Goal: Task Accomplishment & Management: Use online tool/utility

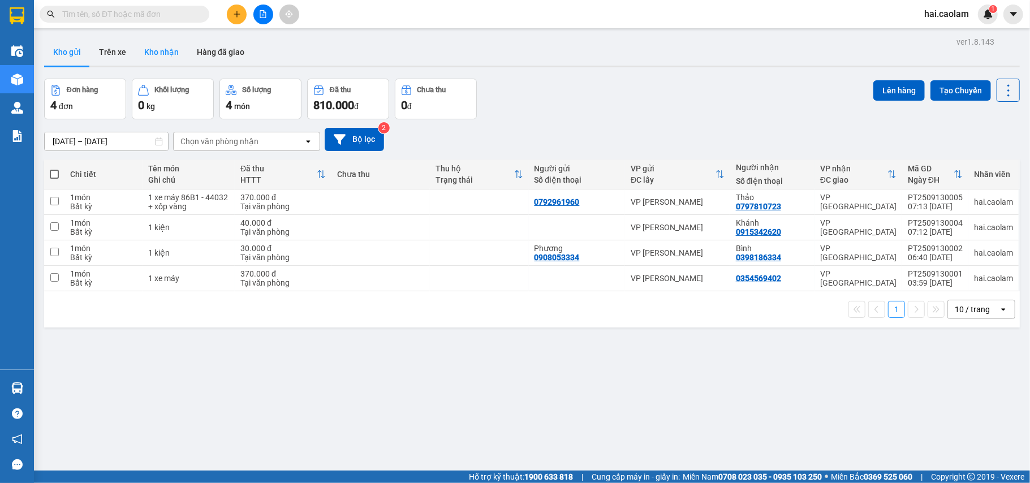
click at [164, 51] on button "Kho nhận" at bounding box center [161, 51] width 53 height 27
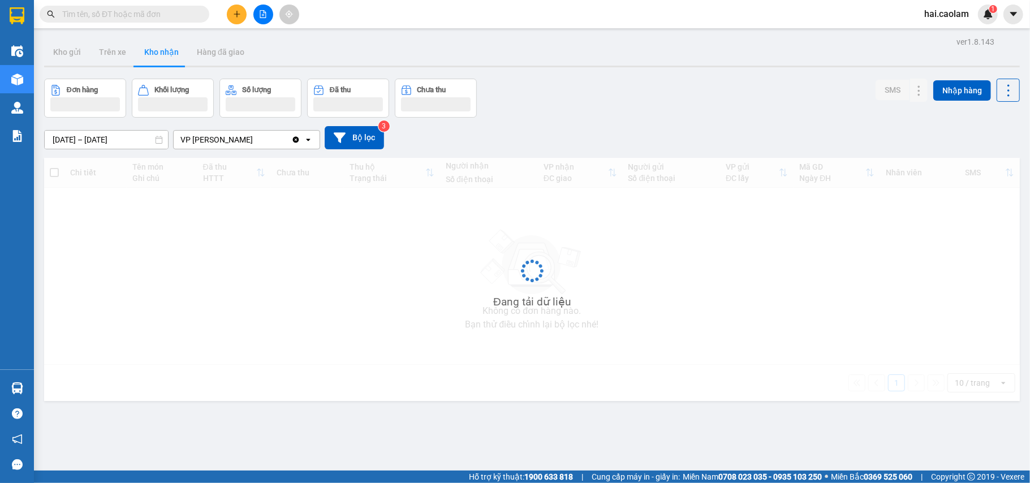
click at [164, 47] on button "Kho nhận" at bounding box center [161, 51] width 53 height 27
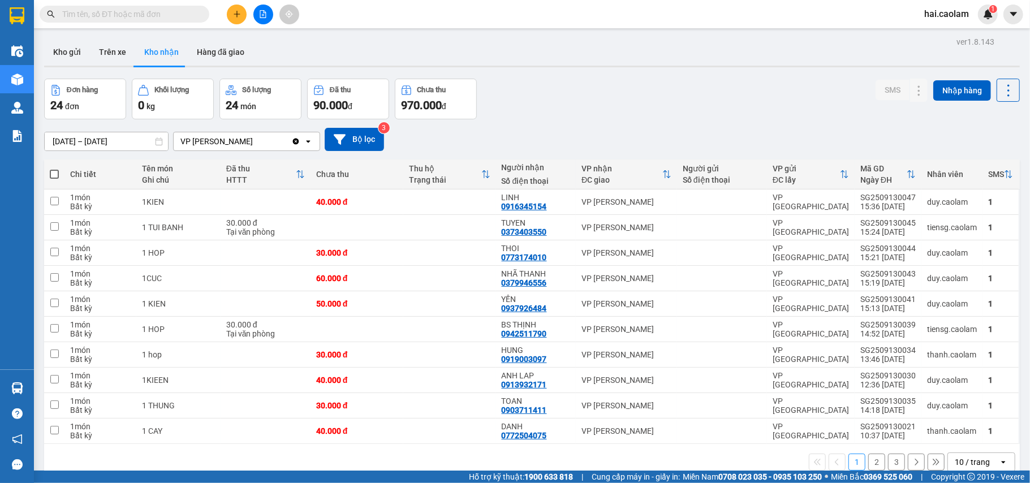
click at [146, 43] on button "Kho nhận" at bounding box center [161, 51] width 53 height 27
click at [971, 461] on div "1 2 3 10 / trang open" at bounding box center [531, 462] width 975 height 36
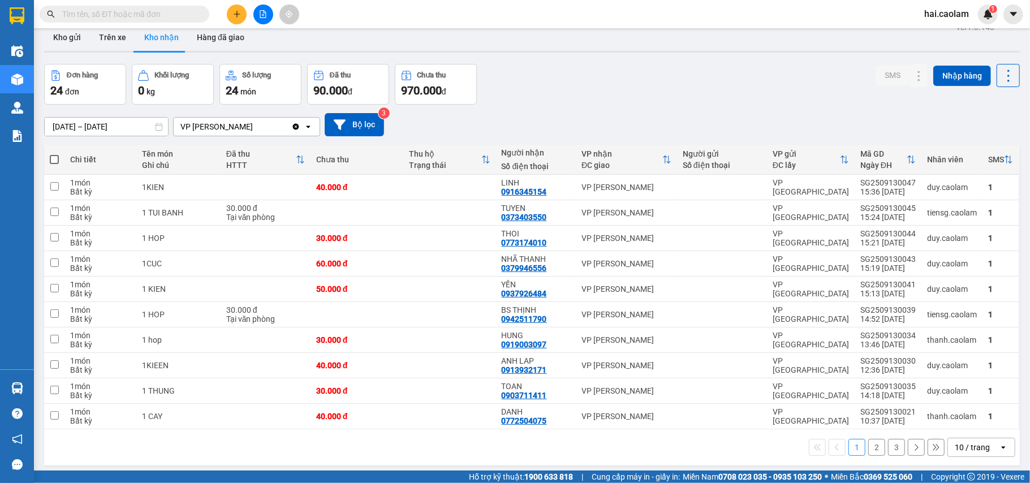
click at [984, 444] on div "10 / trang" at bounding box center [973, 447] width 51 height 18
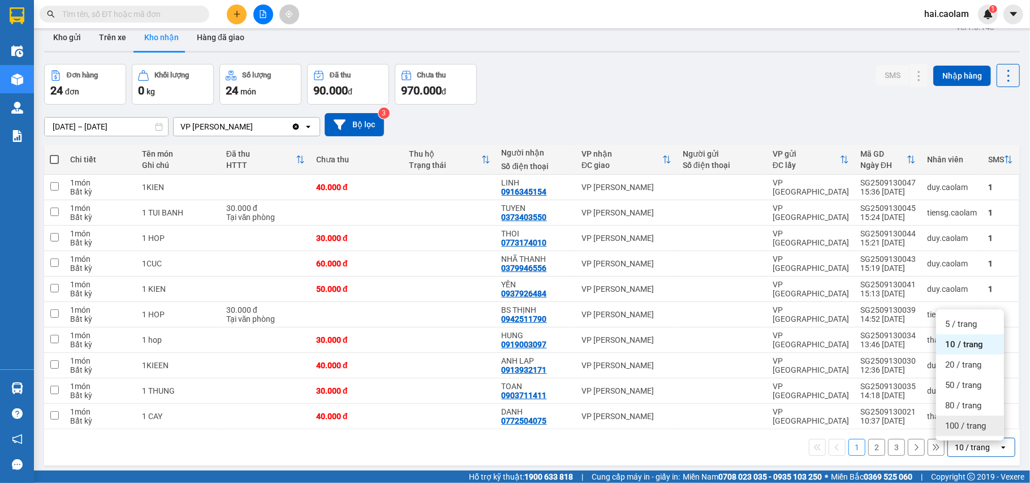
click at [971, 423] on span "100 / trang" at bounding box center [965, 425] width 41 height 11
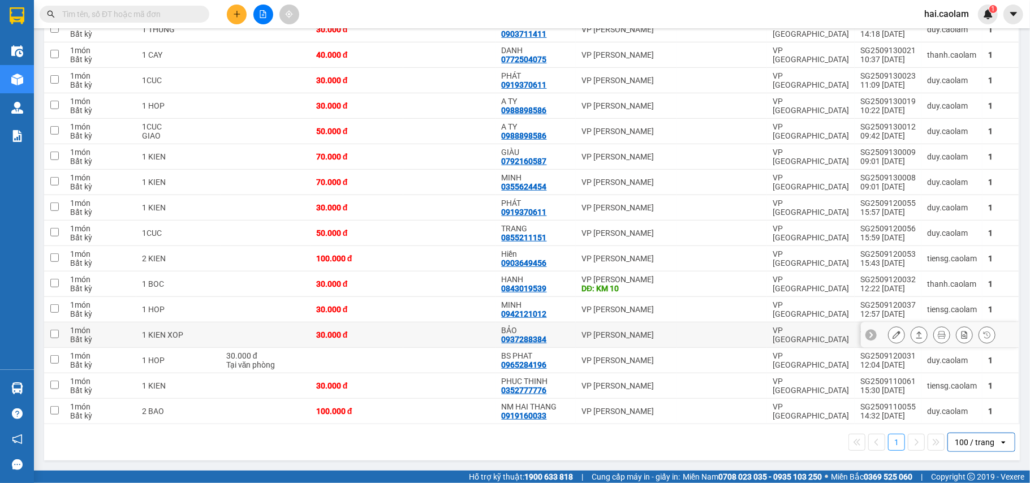
scroll to position [5, 0]
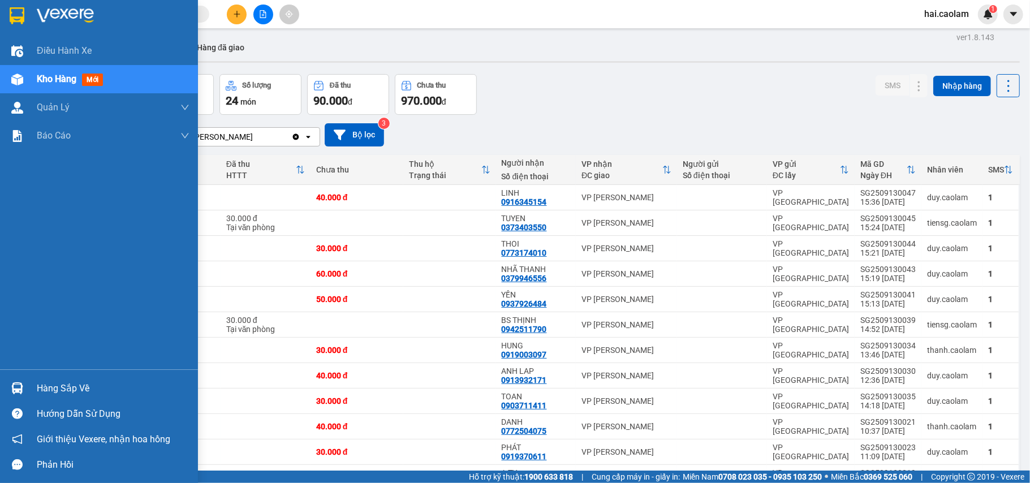
click at [66, 375] on div "Hàng sắp về" at bounding box center [99, 387] width 198 height 25
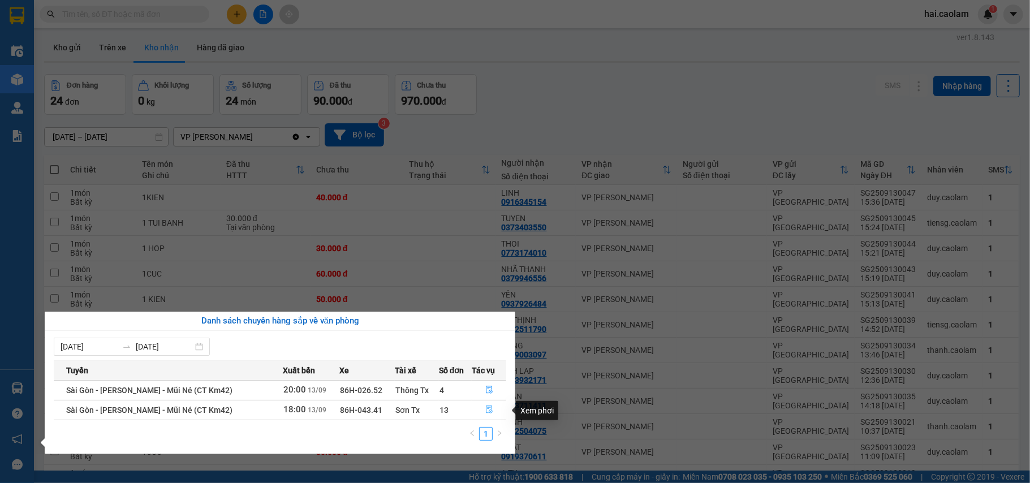
click at [486, 410] on icon "file-done" at bounding box center [489, 410] width 7 height 8
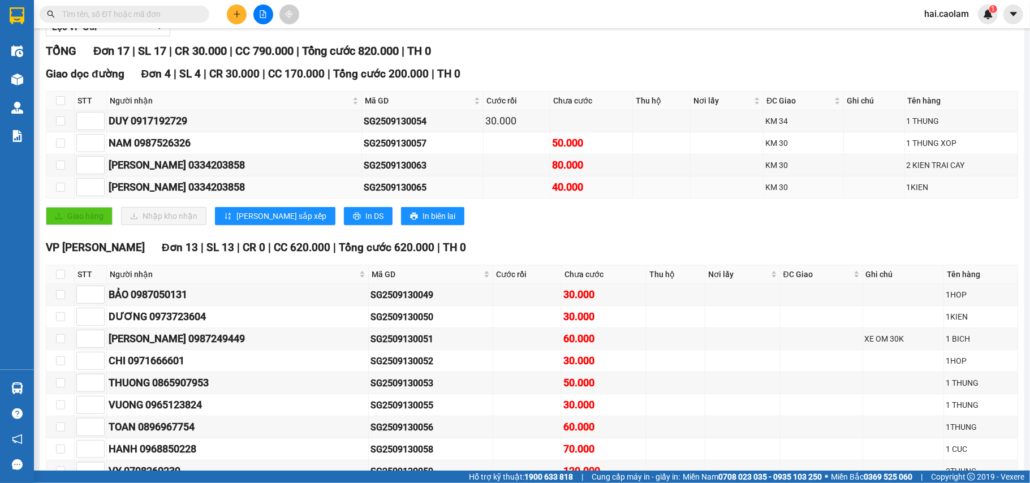
scroll to position [327, 0]
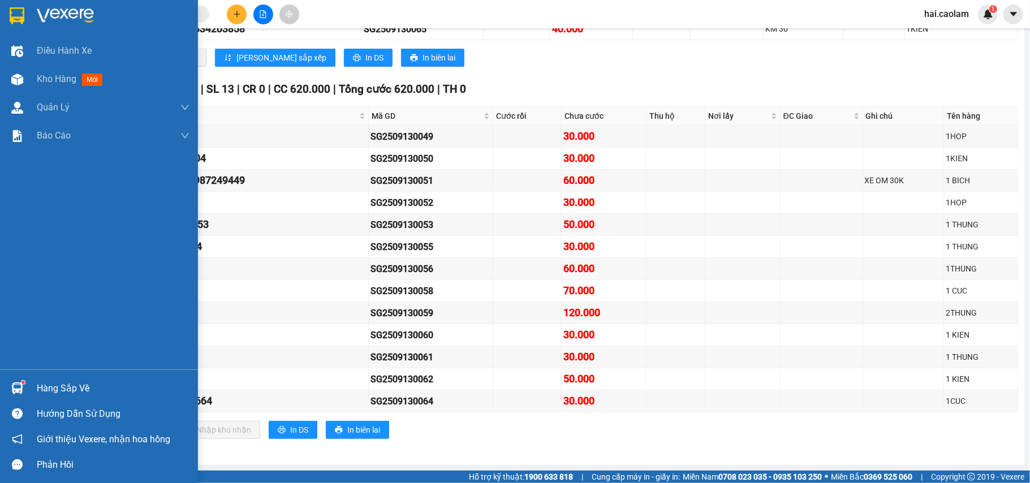
click at [71, 383] on div "Hàng sắp về" at bounding box center [113, 388] width 153 height 17
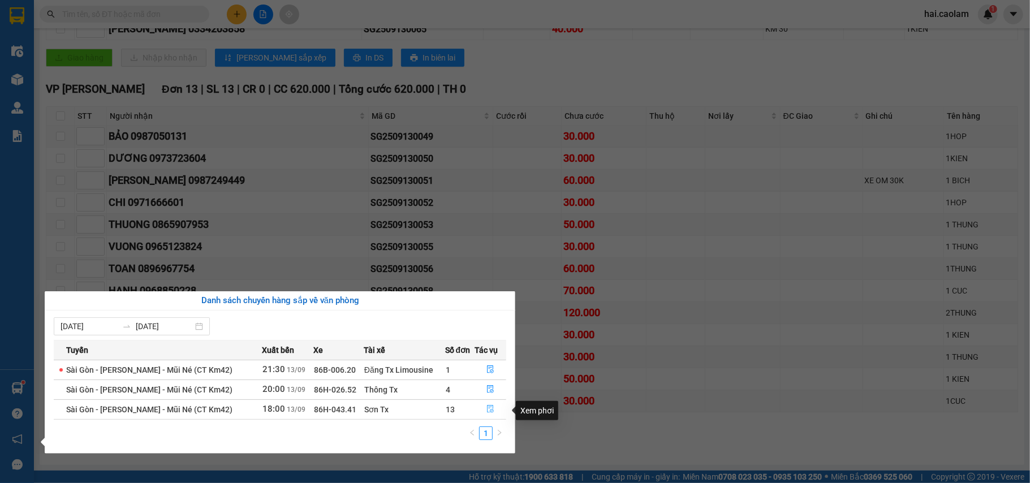
click at [496, 413] on button "button" at bounding box center [490, 409] width 31 height 18
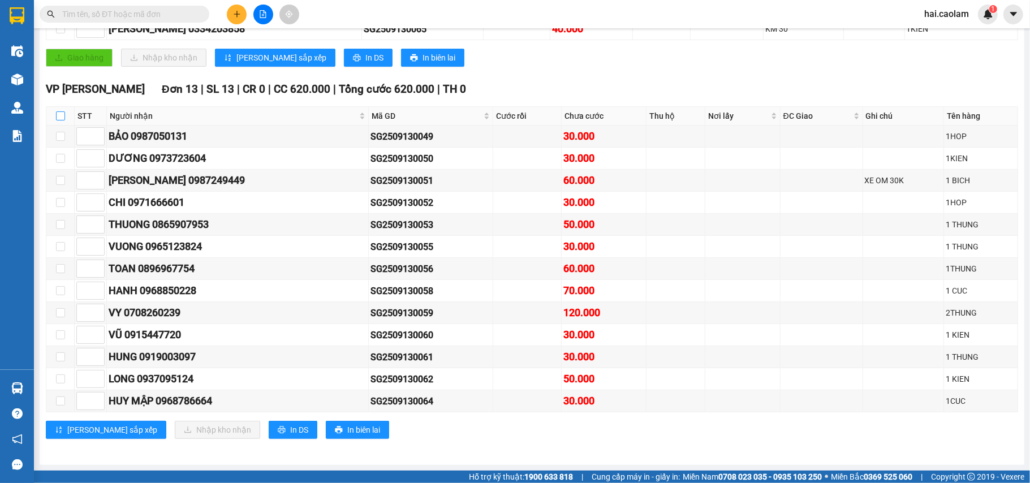
click at [58, 111] on input "checkbox" at bounding box center [60, 115] width 9 height 9
checkbox input "true"
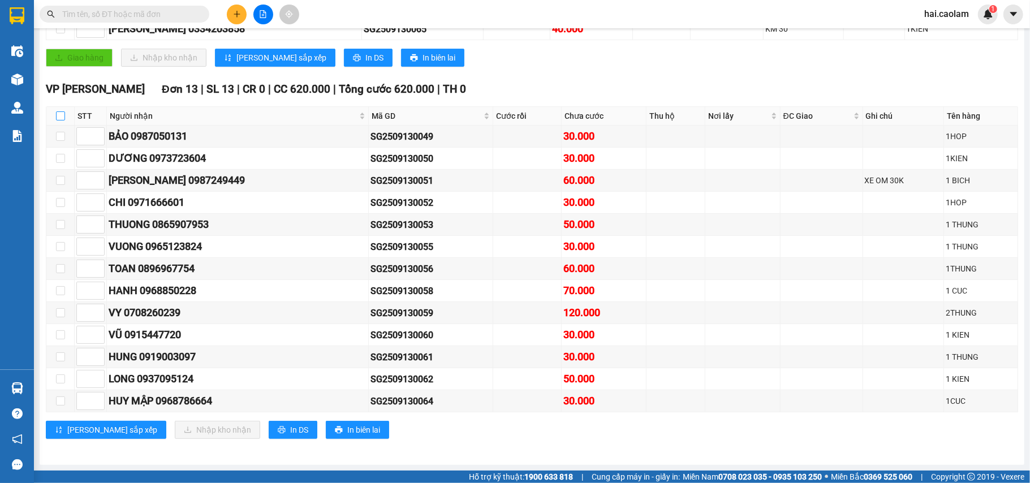
checkbox input "true"
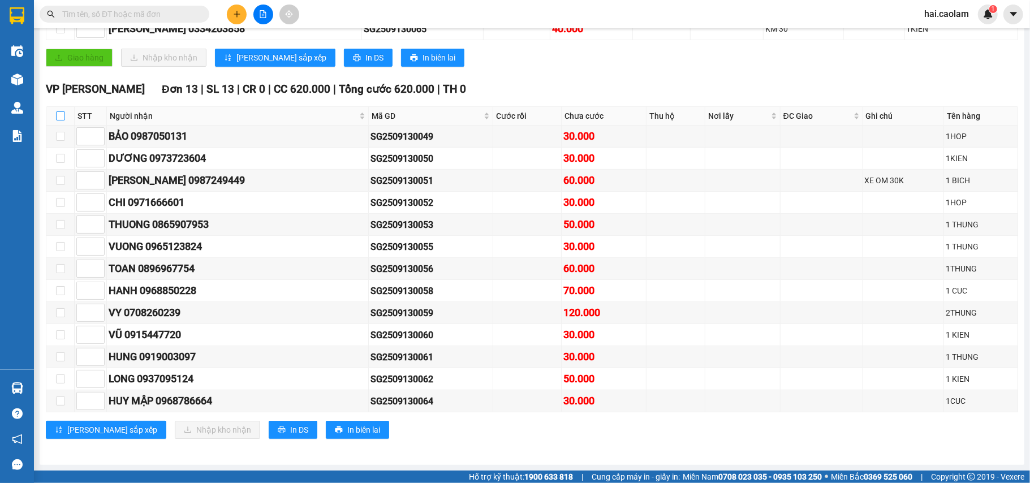
checkbox input "true"
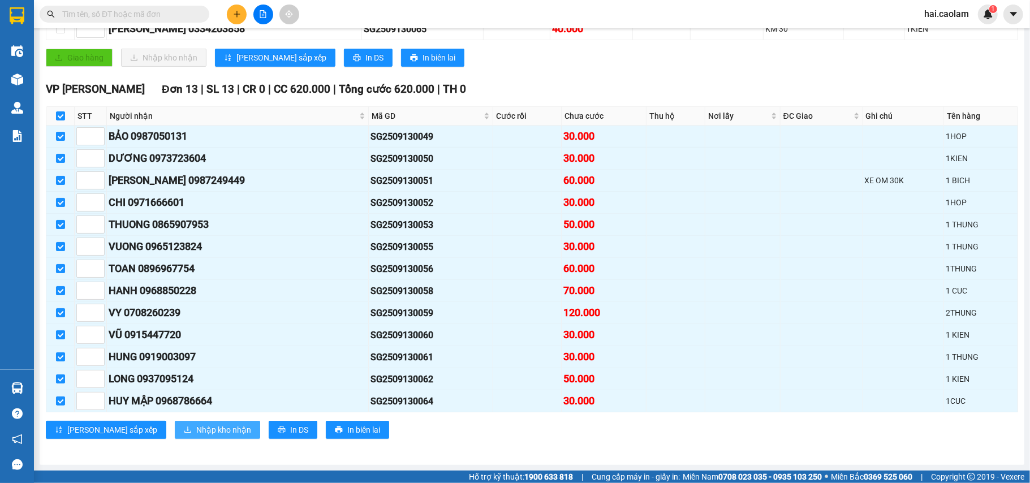
click at [196, 434] on span "Nhập kho nhận" at bounding box center [223, 429] width 55 height 12
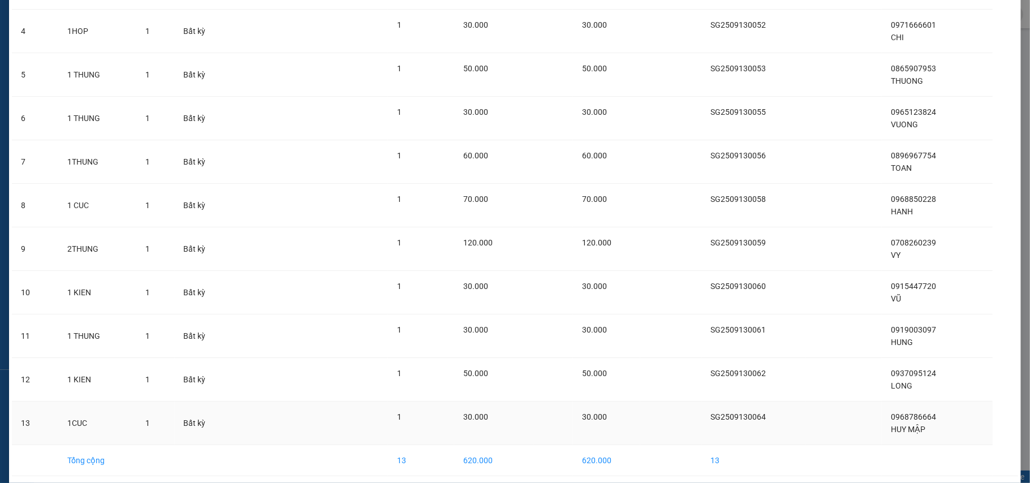
scroll to position [263, 0]
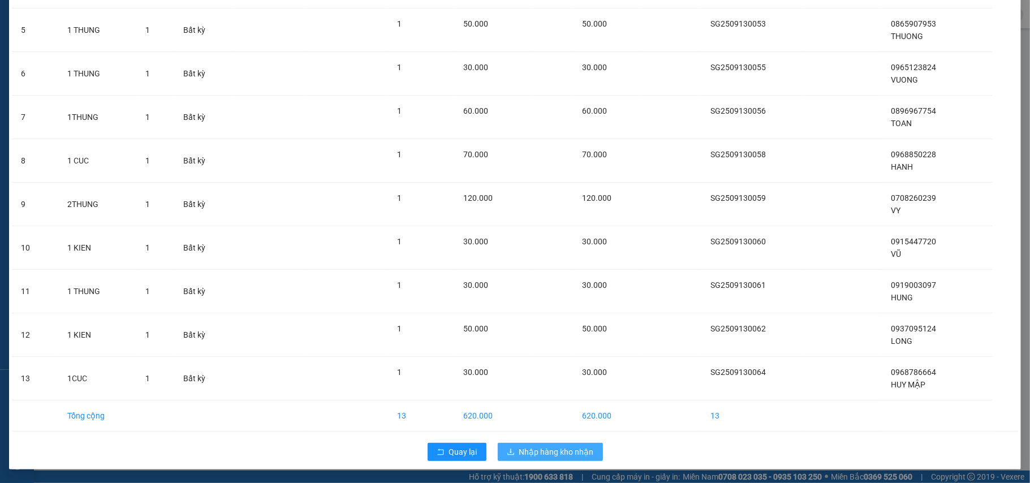
click at [555, 447] on span "Nhập hàng kho nhận" at bounding box center [556, 451] width 75 height 12
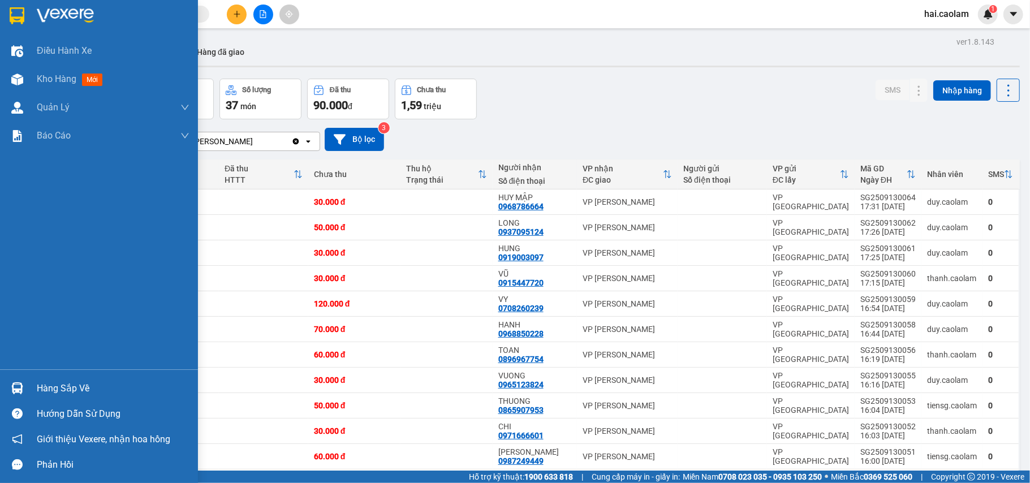
click at [40, 384] on div "Hàng sắp về" at bounding box center [113, 388] width 153 height 17
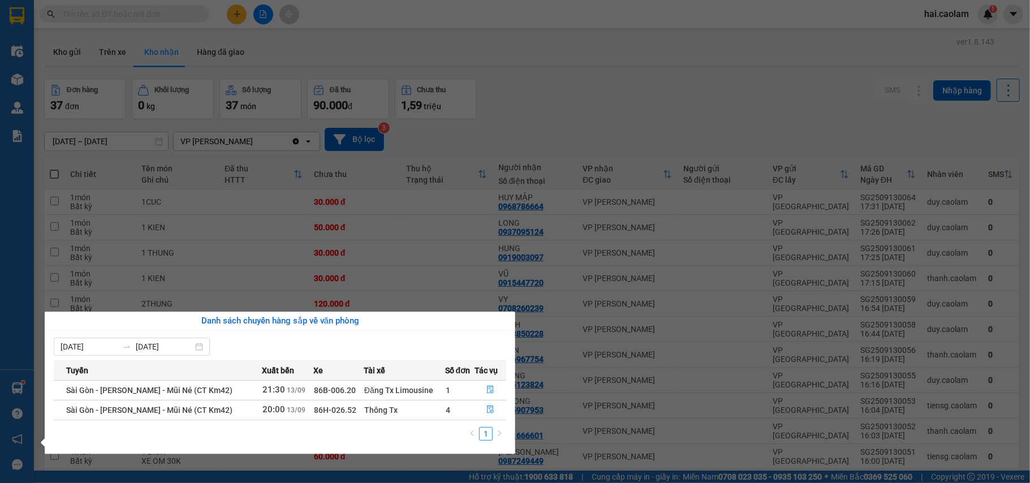
click at [290, 220] on section "Kết quả tìm kiếm ( 457 ) Bộ lọc Mã ĐH Trạng thái Món hàng Thu hộ Tổng cước Chưa…" at bounding box center [515, 241] width 1030 height 483
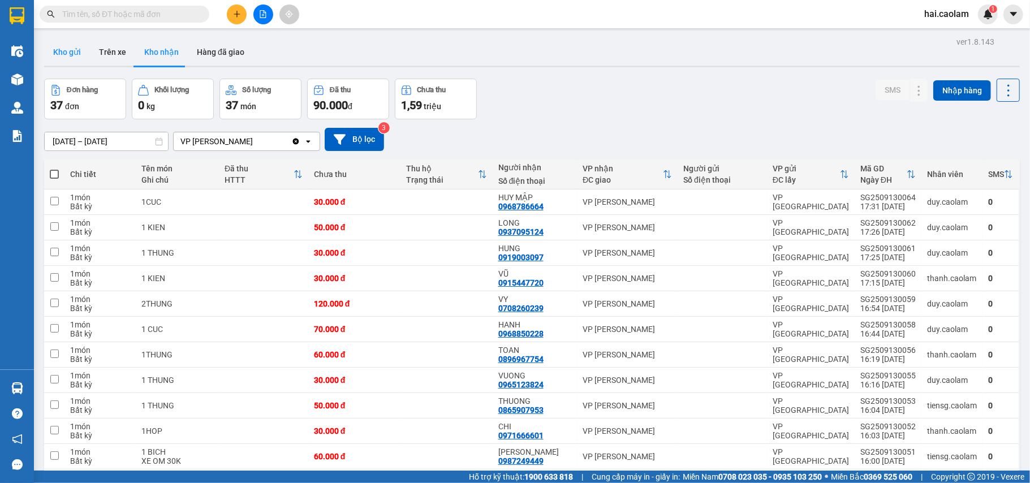
click at [83, 50] on button "Kho gửi" at bounding box center [67, 51] width 46 height 27
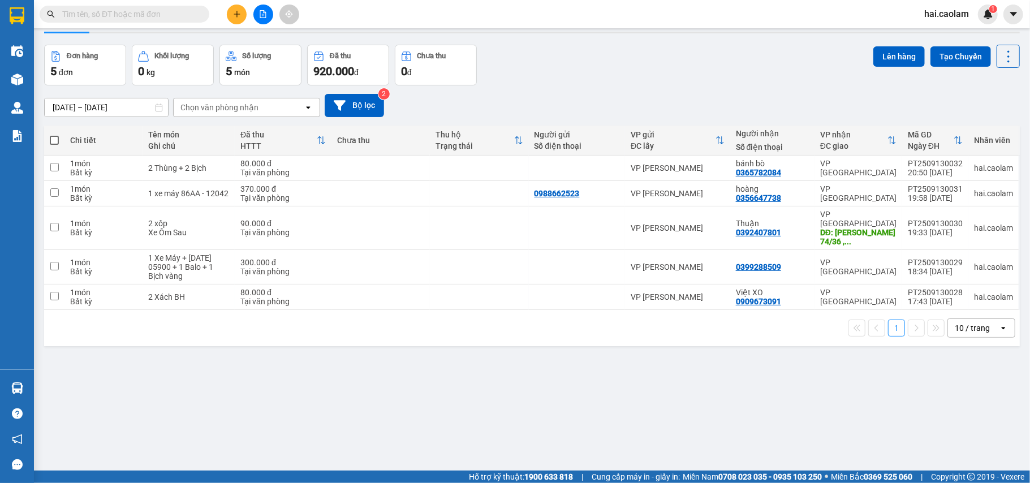
scroll to position [52, 0]
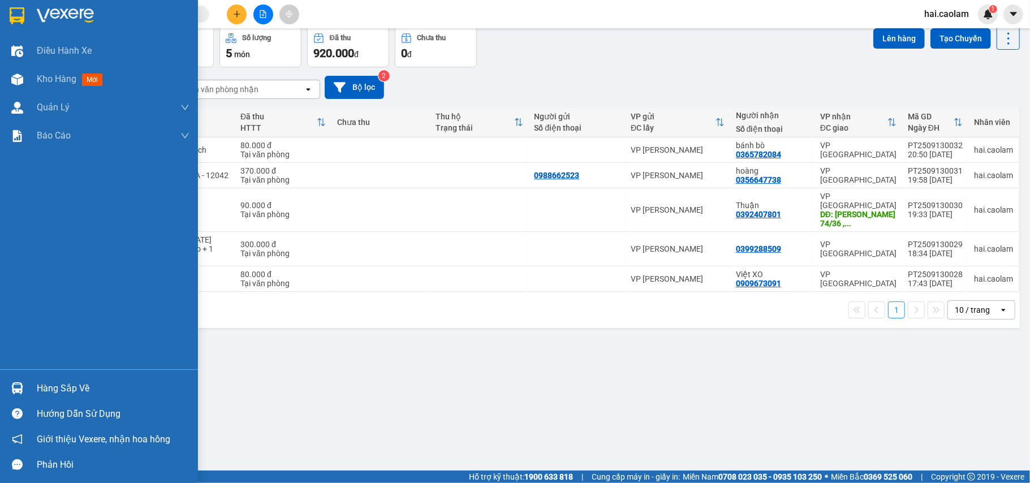
click at [79, 387] on div "Hàng sắp về" at bounding box center [113, 388] width 153 height 17
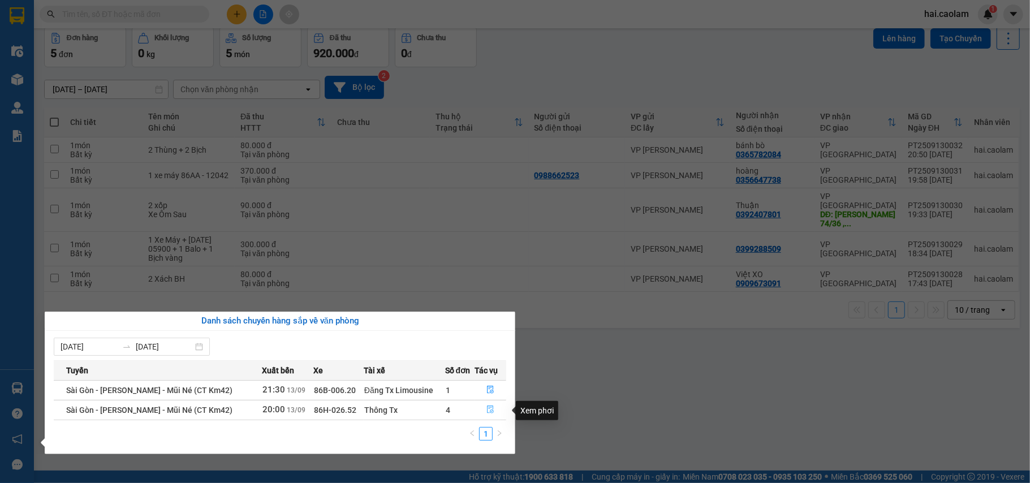
click at [491, 413] on icon "file-done" at bounding box center [490, 409] width 8 height 8
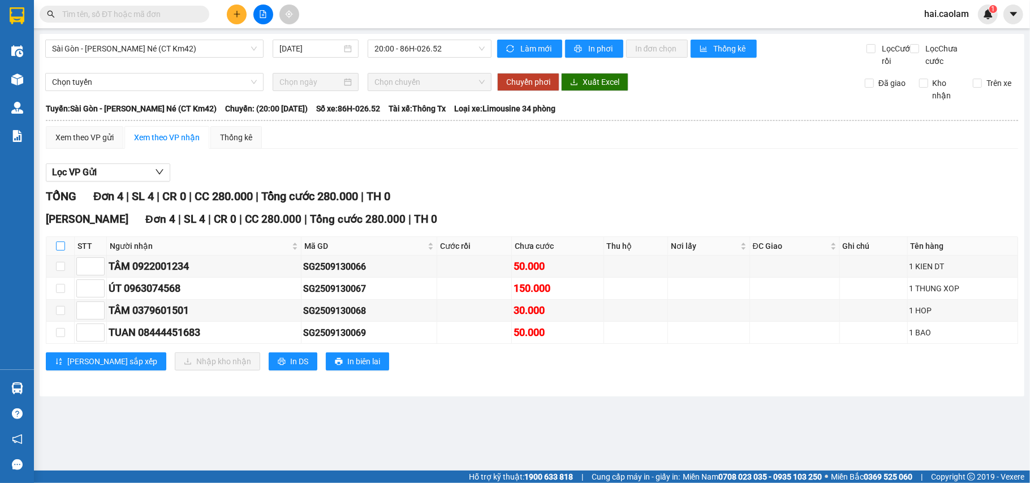
click at [62, 250] on input "checkbox" at bounding box center [60, 245] width 9 height 9
checkbox input "true"
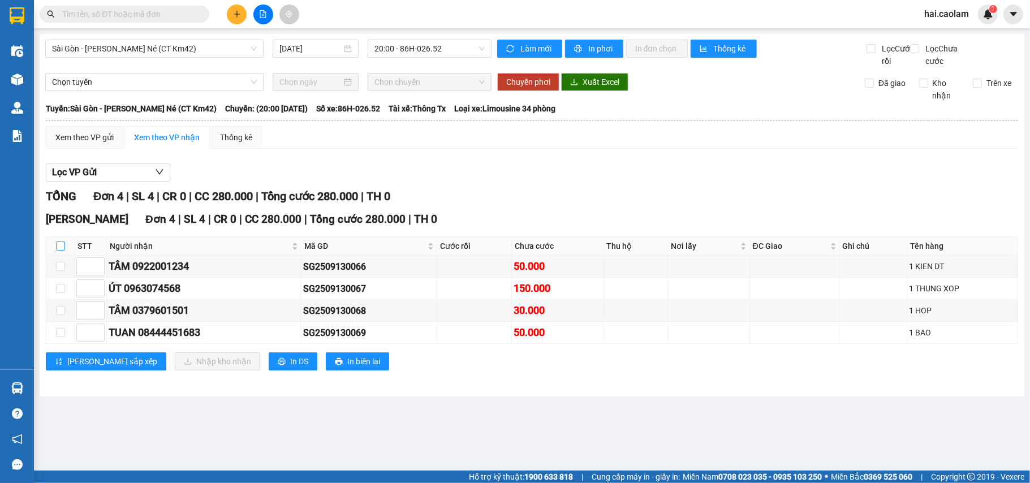
checkbox input "true"
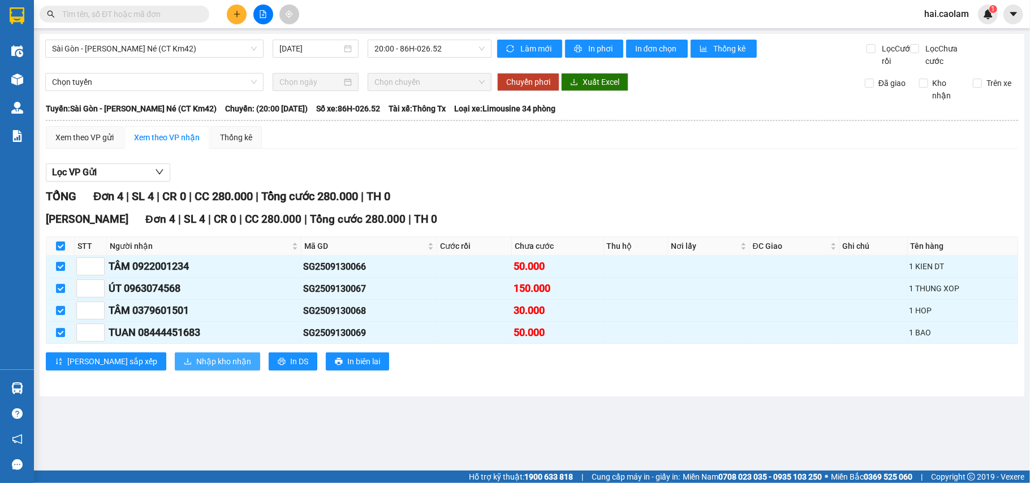
click at [196, 367] on span "Nhập kho nhận" at bounding box center [223, 361] width 55 height 12
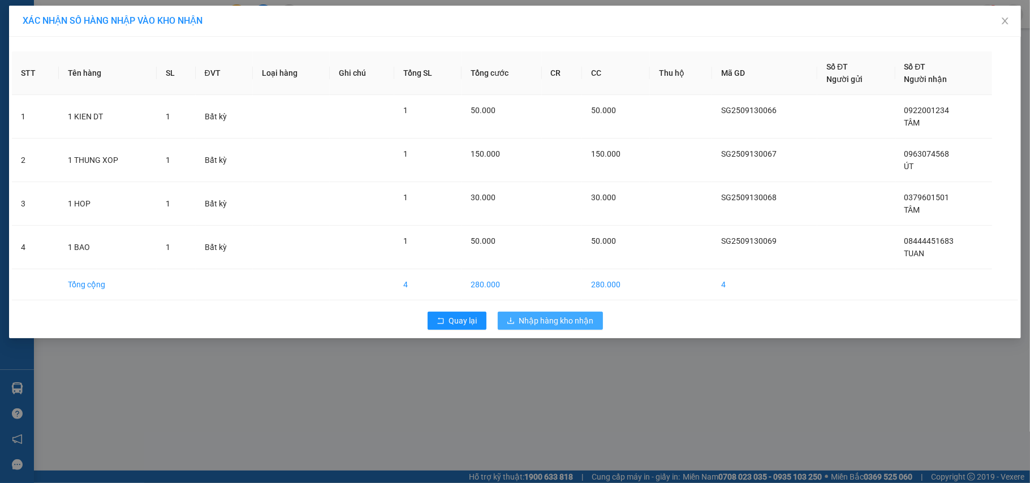
click at [542, 321] on span "Nhập hàng kho nhận" at bounding box center [556, 320] width 75 height 12
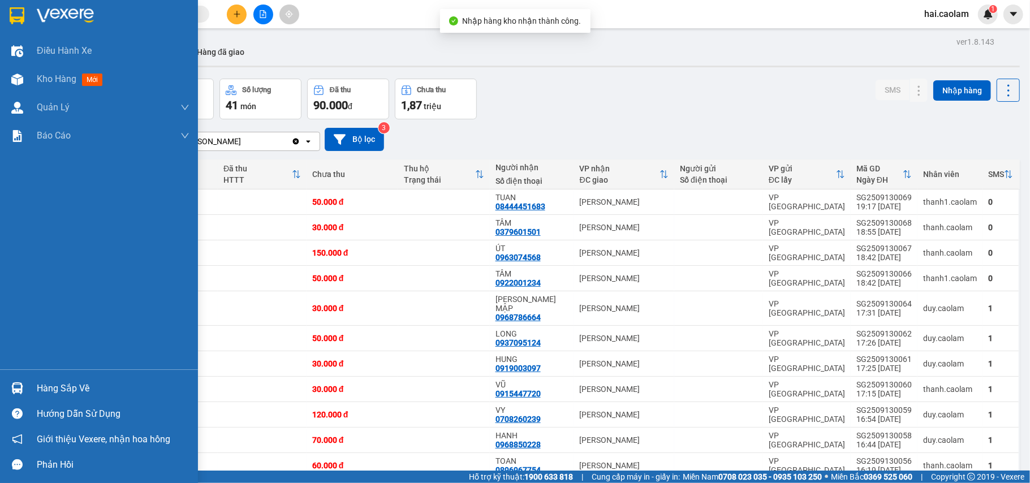
click at [39, 387] on div "Hàng sắp về" at bounding box center [113, 388] width 153 height 17
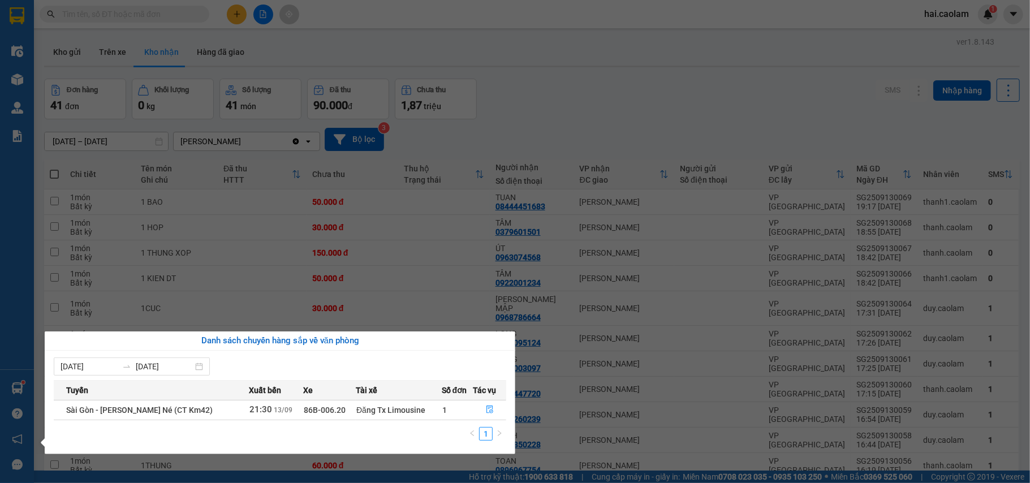
click at [419, 242] on section "Kết quả tìm kiếm ( 0 ) Bộ lọc No Data hai.caolam 1 Điều hành xe Kho hàng mới Qu…" at bounding box center [515, 241] width 1030 height 483
